Goal: Navigation & Orientation: Find specific page/section

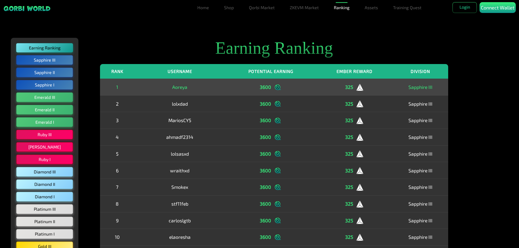
click at [263, 87] on div "3600" at bounding box center [270, 87] width 83 height 8
click at [274, 87] on img at bounding box center [278, 87] width 8 height 8
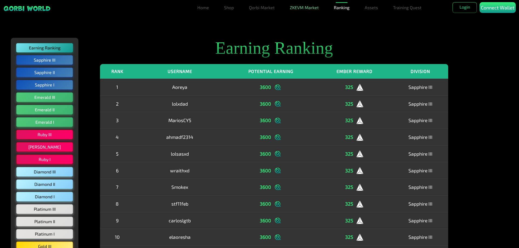
click at [313, 8] on link "ZKEVM Market" at bounding box center [303, 7] width 33 height 11
click at [264, 9] on link "Qorbi Market" at bounding box center [262, 7] width 30 height 11
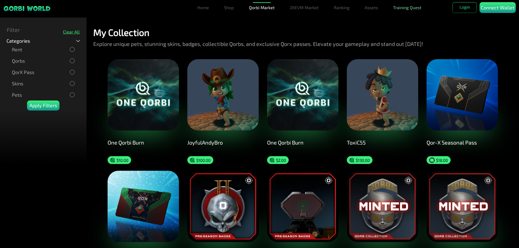
click at [413, 9] on link "Training Quest" at bounding box center [407, 7] width 33 height 11
